Goal: Task Accomplishment & Management: Complete application form

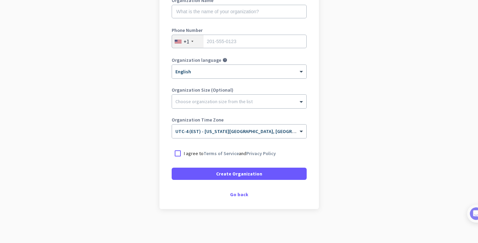
scroll to position [106, 0]
click at [247, 203] on div "Create Organization Note: You can always change this later, or support multiple…" at bounding box center [238, 79] width 159 height 260
click at [246, 195] on div "Go back" at bounding box center [238, 194] width 135 height 5
click at [240, 195] on div "Go back" at bounding box center [238, 194] width 135 height 5
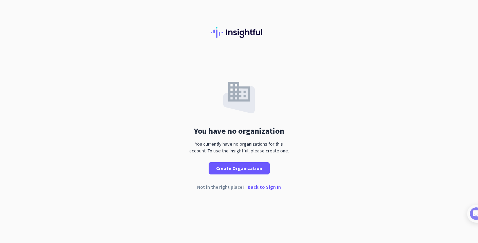
click at [256, 185] on p "Back to Sign In" at bounding box center [263, 186] width 33 height 5
